Goal: Find contact information: Find contact information

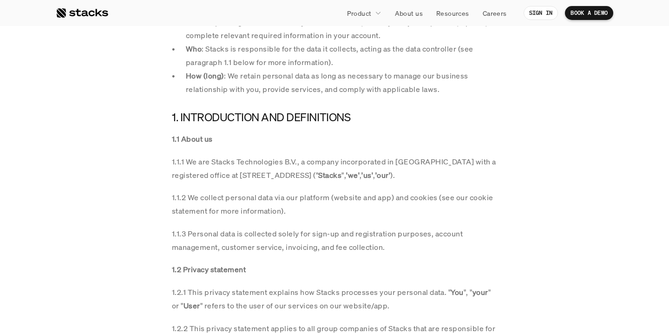
scroll to position [472, 0]
drag, startPoint x: 296, startPoint y: 163, endPoint x: 212, endPoint y: 163, distance: 84.5
click at [212, 163] on p "1.1.1 We are Stacks Technologies B.V., a company incorporated in [GEOGRAPHIC_DA…" at bounding box center [334, 168] width 325 height 27
copy p "Stacks Technologies B.V."
drag, startPoint x: 451, startPoint y: 162, endPoint x: 397, endPoint y: 163, distance: 54.8
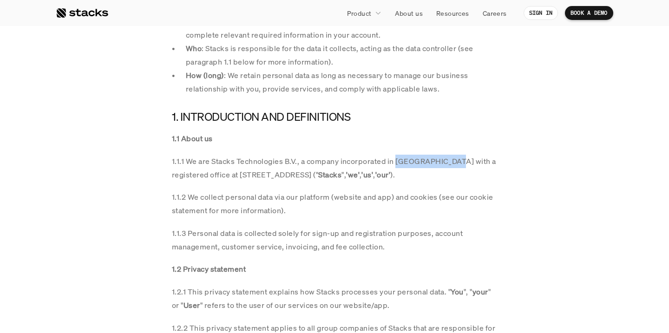
click at [397, 163] on p "1.1.1 We are Stacks Technologies B.V., a company incorporated in [GEOGRAPHIC_DA…" at bounding box center [334, 168] width 325 height 27
copy p "the [GEOGRAPHIC_DATA]"
drag, startPoint x: 378, startPoint y: 176, endPoint x: 241, endPoint y: 175, distance: 137.4
click at [241, 175] on p "1.1.1 We are Stacks Technologies B.V., a company incorporated in [GEOGRAPHIC_DA…" at bounding box center [334, 168] width 325 height 27
copy p "[STREET_ADDRESS]"
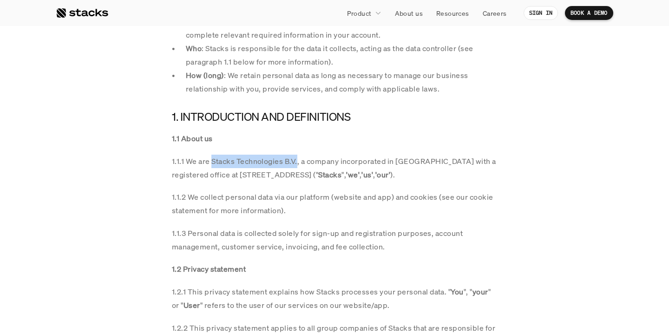
drag, startPoint x: 296, startPoint y: 162, endPoint x: 210, endPoint y: 161, distance: 85.9
click at [210, 161] on p "1.1.1 We are Stacks Technologies B.V., a company incorporated in [GEOGRAPHIC_DA…" at bounding box center [334, 168] width 325 height 27
copy p "Stacks Technologies B.V."
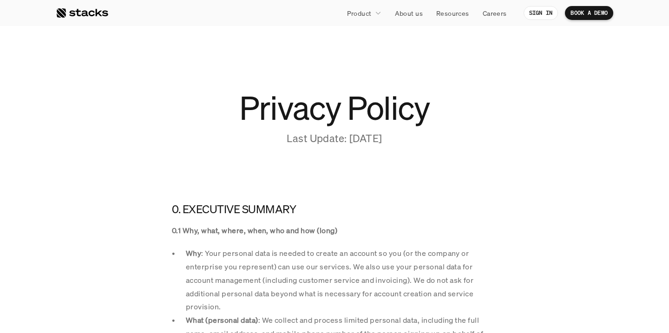
click at [97, 12] on div at bounding box center [82, 12] width 52 height 11
